Goal: Information Seeking & Learning: Learn about a topic

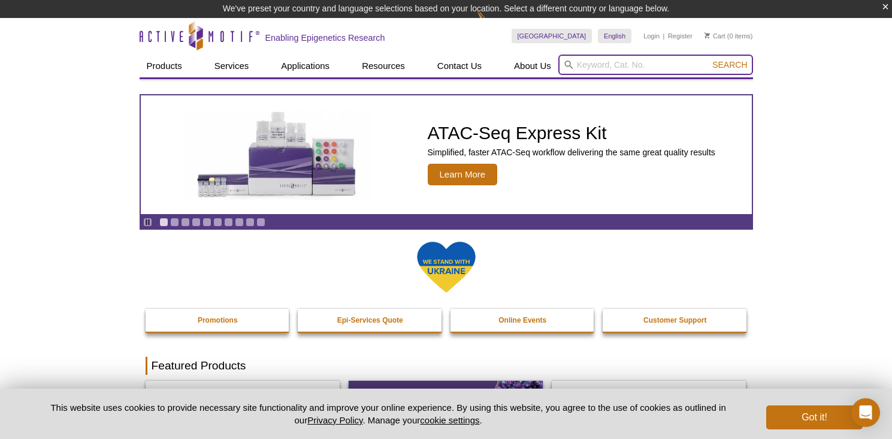
click at [601, 69] on input "search" at bounding box center [655, 65] width 195 height 20
type input "stat3"
click at [709, 59] on button "Search" at bounding box center [730, 64] width 42 height 11
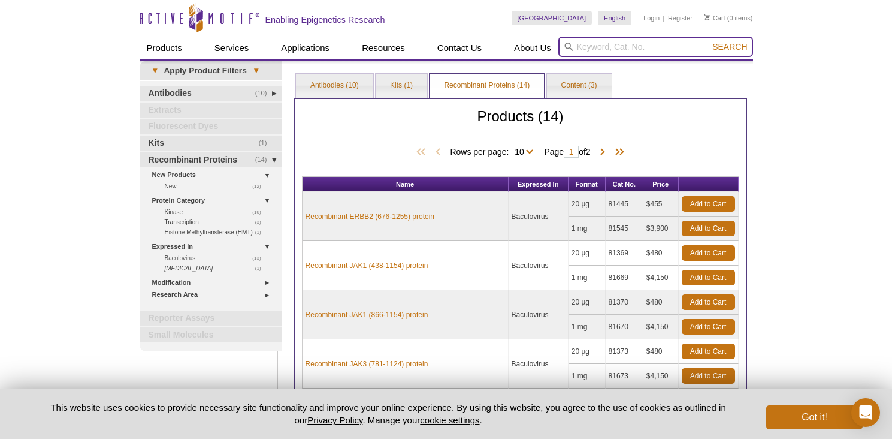
click at [599, 40] on input "search" at bounding box center [655, 47] width 195 height 20
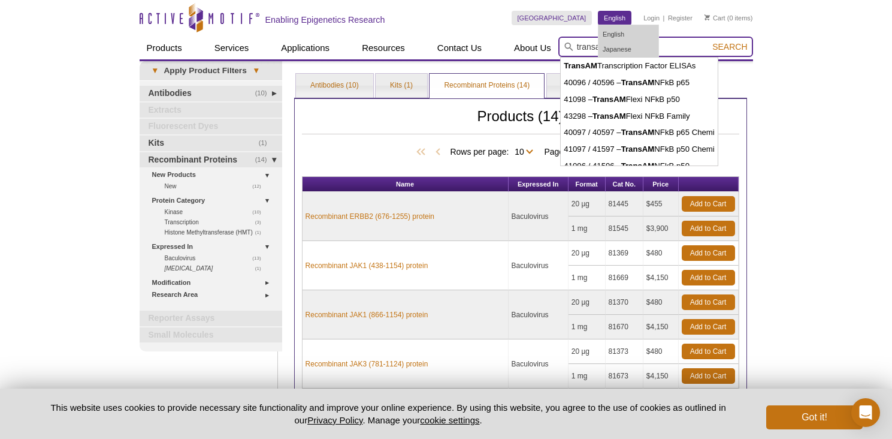
type input "transam"
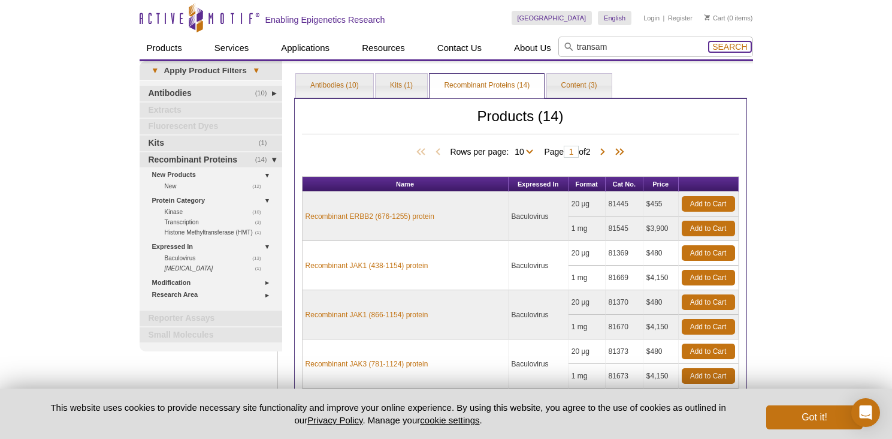
click at [725, 49] on span "Search" at bounding box center [729, 47] width 35 height 10
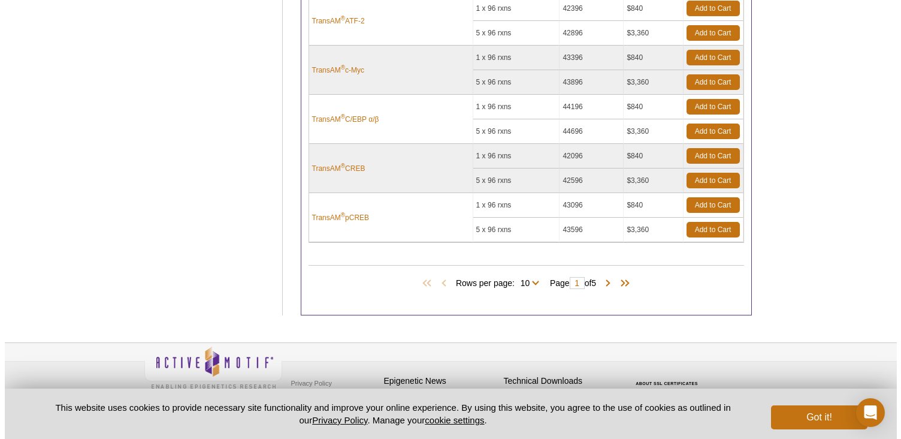
scroll to position [425, 0]
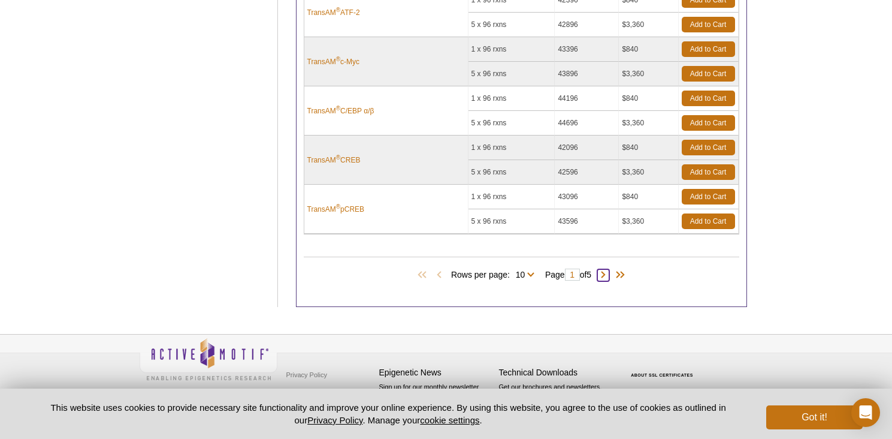
click at [609, 276] on span at bounding box center [603, 275] width 12 height 12
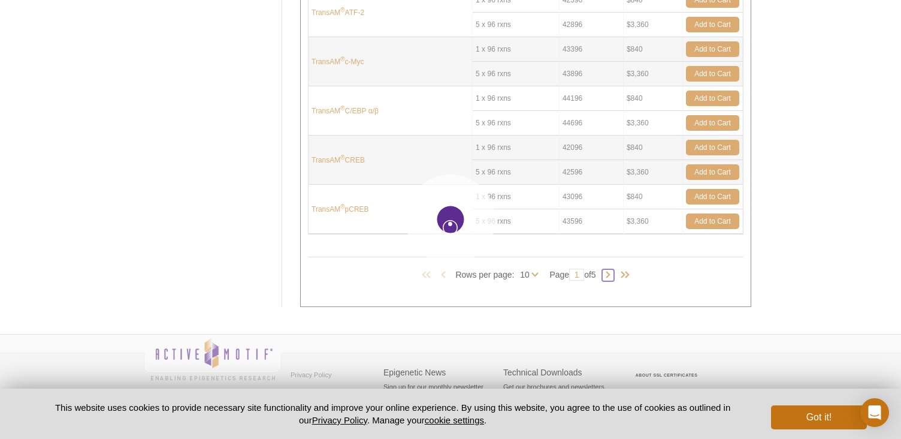
type input "2"
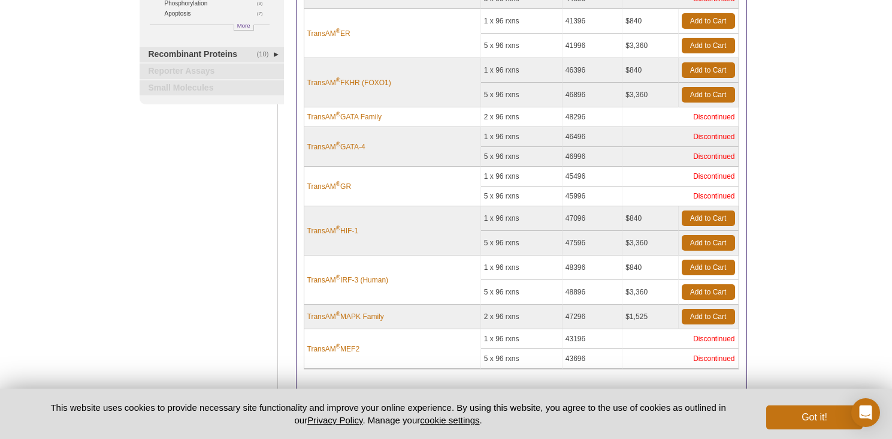
scroll to position [214, 0]
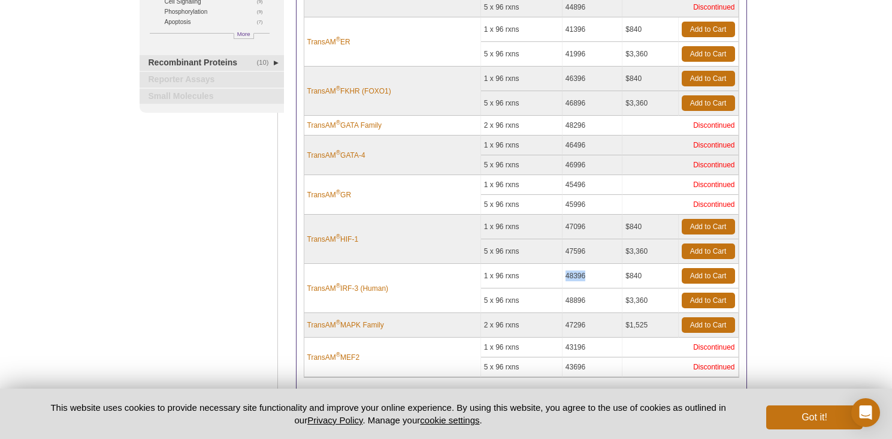
drag, startPoint x: 588, startPoint y: 275, endPoint x: 558, endPoint y: 276, distance: 29.4
click at [558, 276] on tr "TransAM ® IRF-3 (Human) 1 x 96 rxns 48396 $840 Add to Cart" at bounding box center [521, 276] width 434 height 25
click at [360, 286] on link "TransAM ® IRF-3 (Human)" at bounding box center [347, 288] width 81 height 11
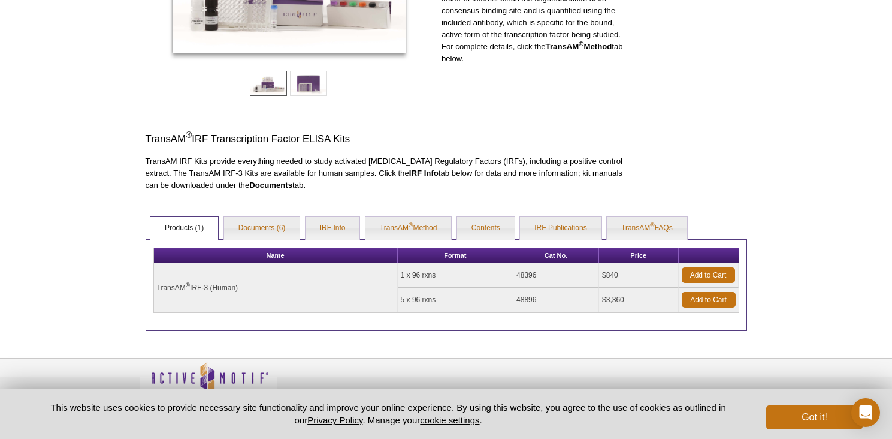
scroll to position [255, 0]
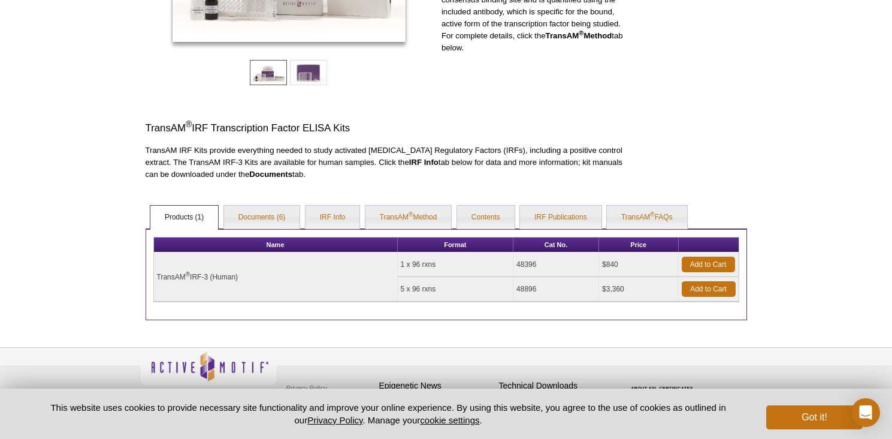
drag, startPoint x: 545, startPoint y: 265, endPoint x: 515, endPoint y: 265, distance: 30.0
click at [515, 265] on tr "TransAM ® IRF-3 (Human) 1 x 96 rxns 48396 $840 Add to Cart" at bounding box center [446, 264] width 585 height 25
copy tr "48396"
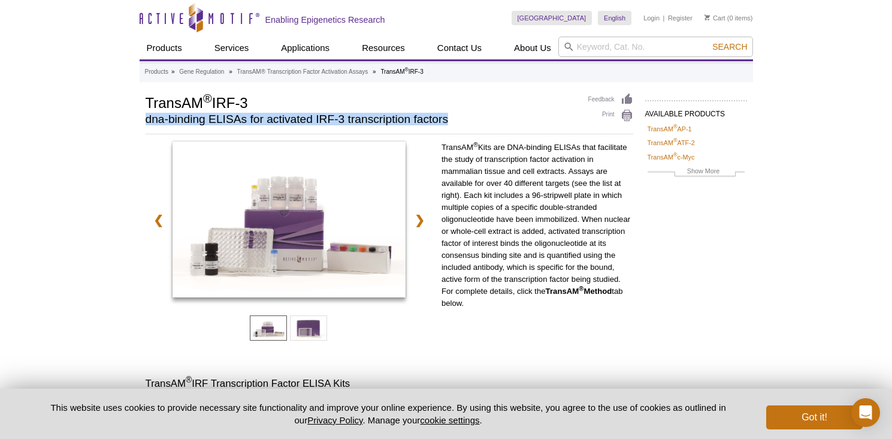
drag, startPoint x: 144, startPoint y: 119, endPoint x: 481, endPoint y: 115, distance: 336.7
click at [481, 115] on div "AVAILABLE PRODUCTS TransAM ® AP-1 TransAM ® ATF-2 TransAM ® c-Myc TransAM ® C/E…" at bounding box center [446, 334] width 613 height 482
copy h2 "dna-binding ELISAs for activated IRF-3 transcription factors"
